Goal: Task Accomplishment & Management: Manage account settings

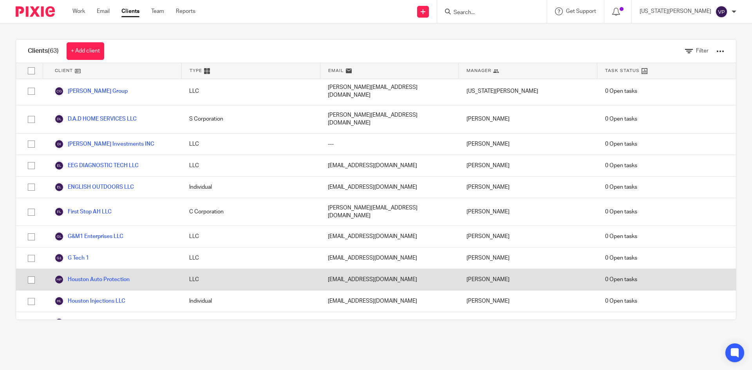
scroll to position [509, 0]
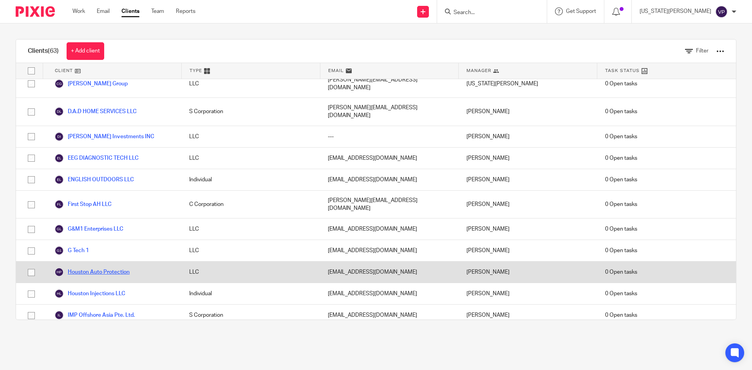
click at [94, 267] on link "Houston Auto Protection" at bounding box center [91, 271] width 75 height 9
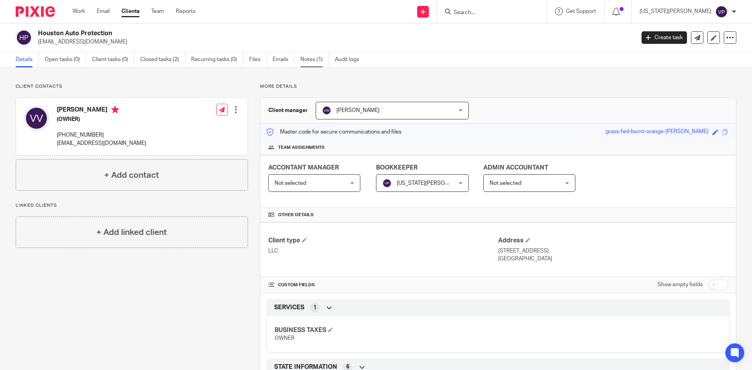
click at [319, 61] on link "Notes (1)" at bounding box center [314, 59] width 29 height 15
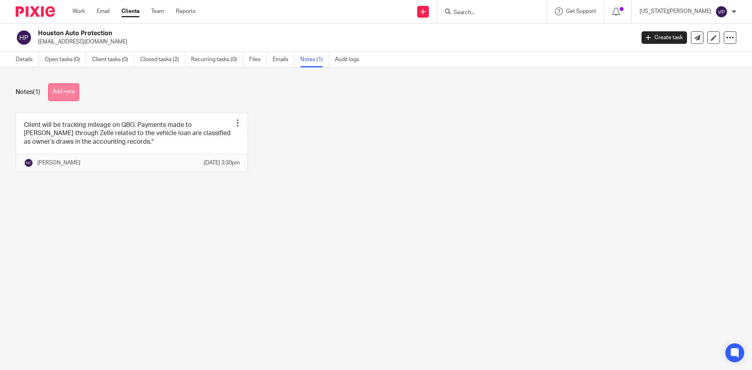
click at [77, 93] on button "Add note" at bounding box center [63, 92] width 31 height 18
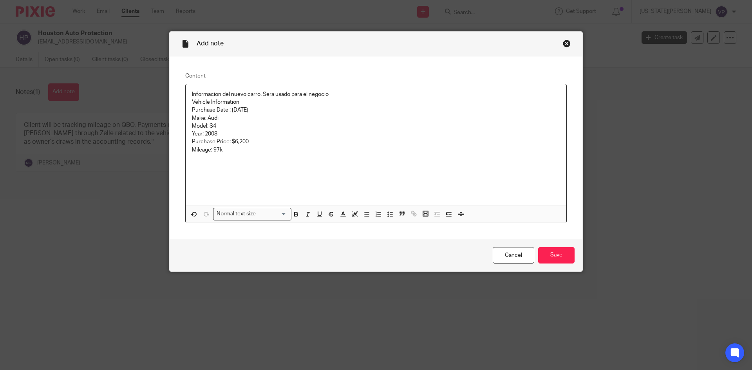
click at [192, 103] on p "Vehicle Information" at bounding box center [376, 102] width 368 height 8
click at [339, 99] on p at bounding box center [376, 102] width 368 height 8
click at [337, 95] on p "Informacion del nuevo carro. Sera usado para el negocio" at bounding box center [376, 94] width 368 height 8
click at [235, 161] on p "Mileage: 97k" at bounding box center [376, 158] width 368 height 8
click at [562, 252] on input "Save" at bounding box center [556, 255] width 36 height 17
